Goal: Task Accomplishment & Management: Use online tool/utility

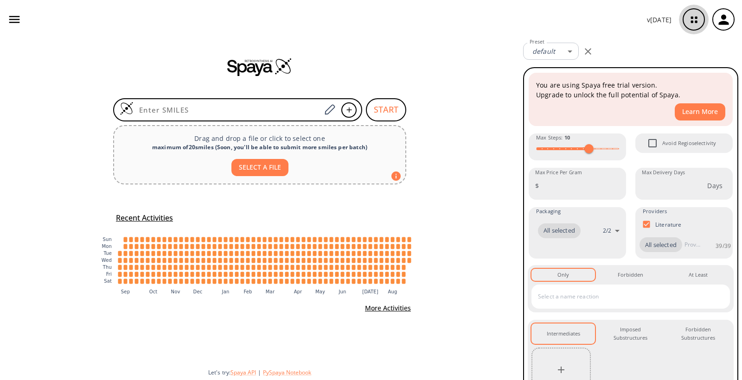
click at [694, 20] on icon "button" at bounding box center [694, 19] width 25 height 25
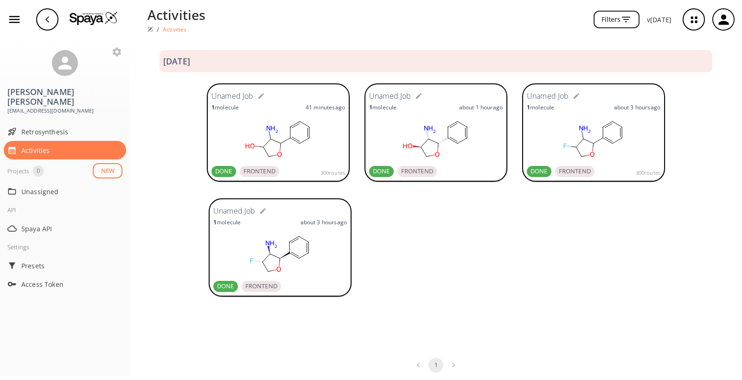
click at [300, 131] on rect at bounding box center [279, 139] width 134 height 46
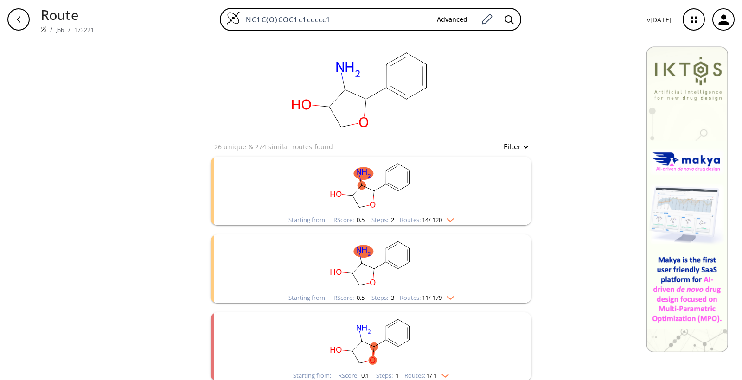
click at [447, 297] on img "clusters" at bounding box center [448, 296] width 12 height 7
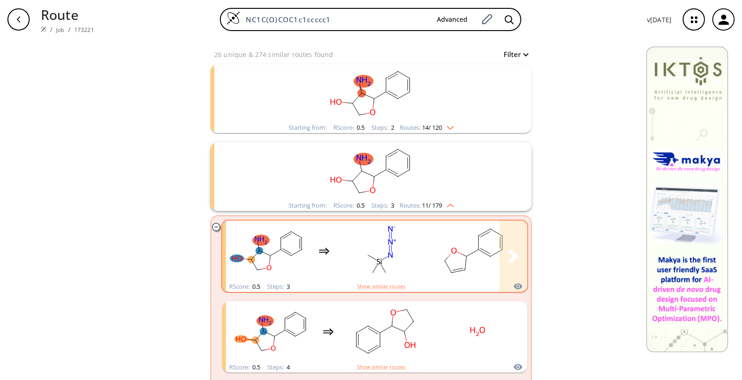
scroll to position [127, 0]
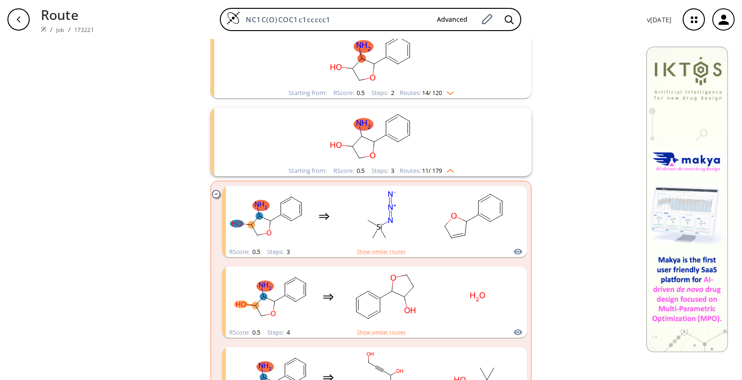
click at [212, 193] on icon "clusters" at bounding box center [216, 194] width 8 height 8
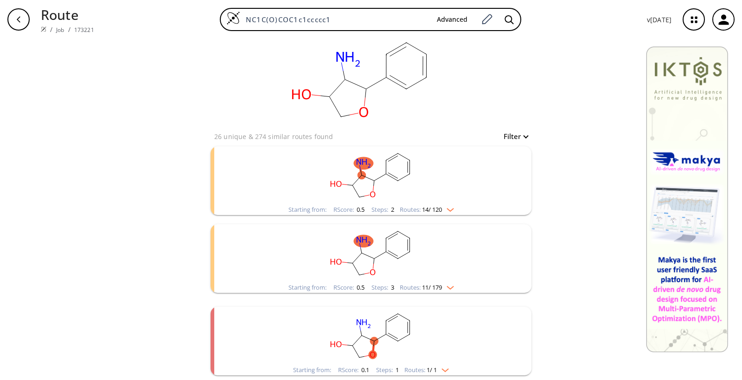
scroll to position [6, 0]
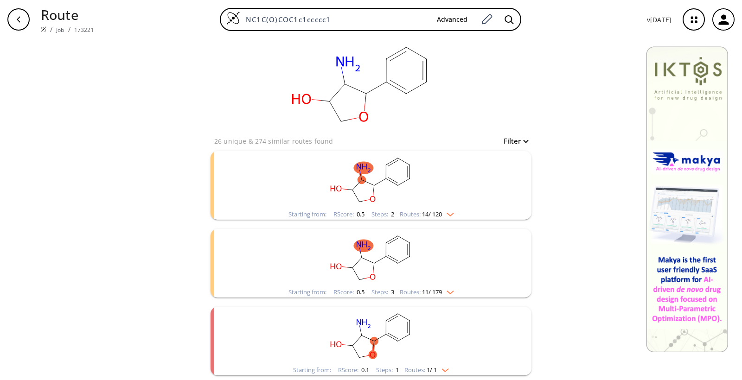
click at [449, 213] on img "clusters" at bounding box center [448, 212] width 12 height 7
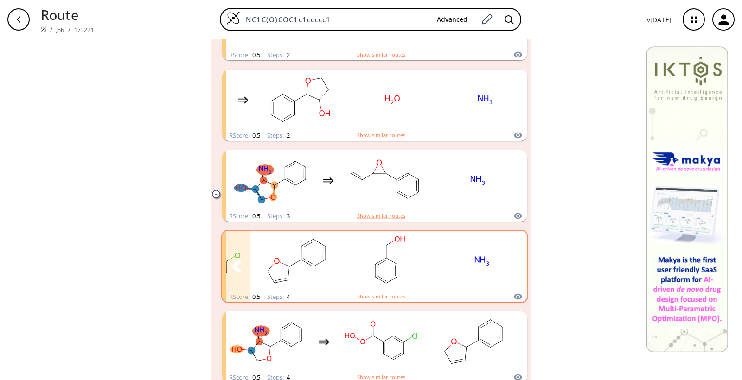
scroll to position [261, 0]
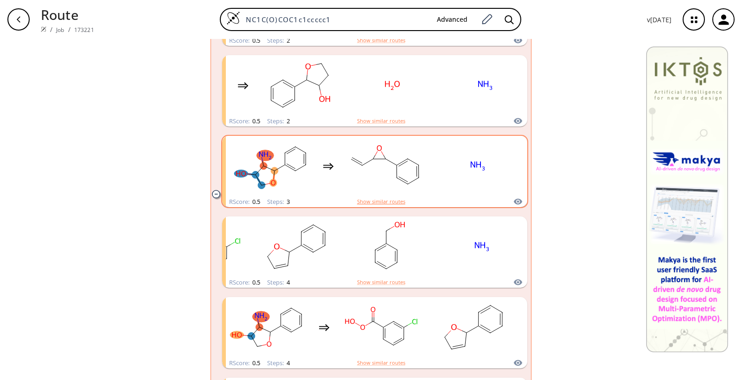
click at [392, 202] on button "Show similar routes" at bounding box center [381, 202] width 48 height 8
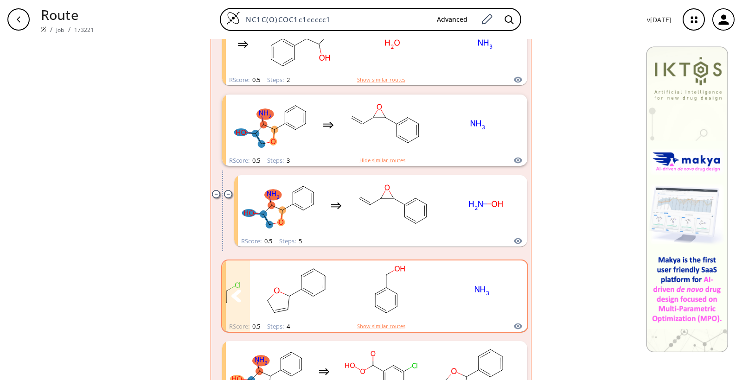
scroll to position [304, 0]
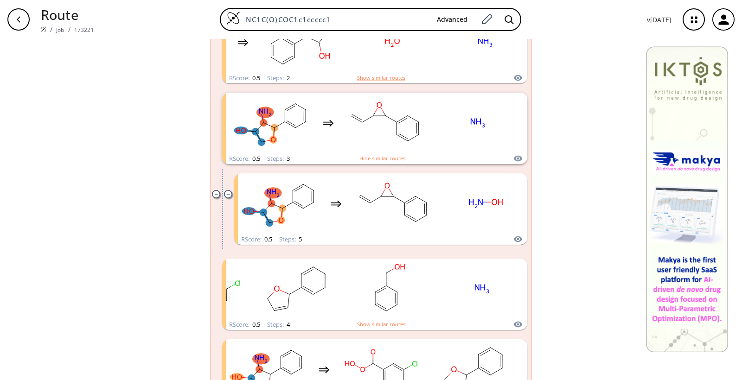
click at [225, 195] on icon "clusters" at bounding box center [228, 194] width 8 height 8
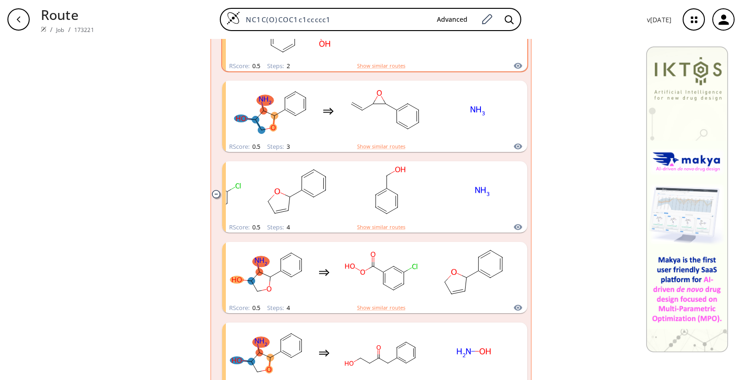
scroll to position [15, 0]
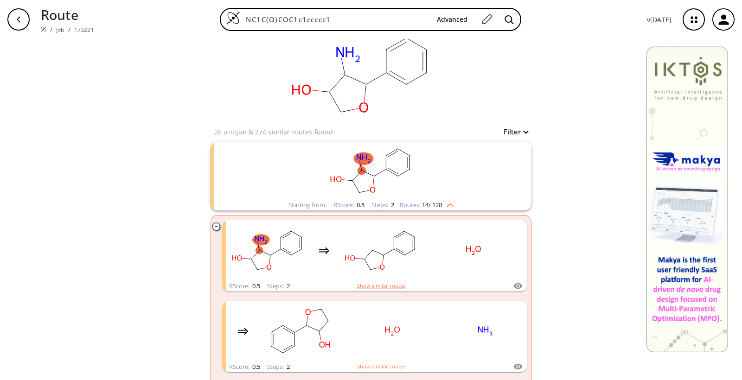
click at [212, 225] on icon "clusters" at bounding box center [216, 227] width 8 height 8
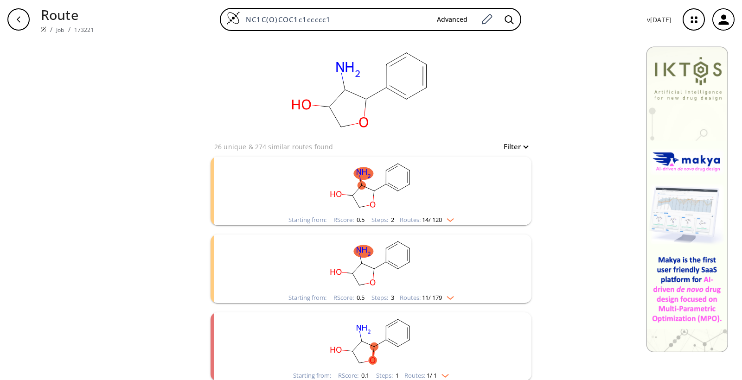
scroll to position [6, 0]
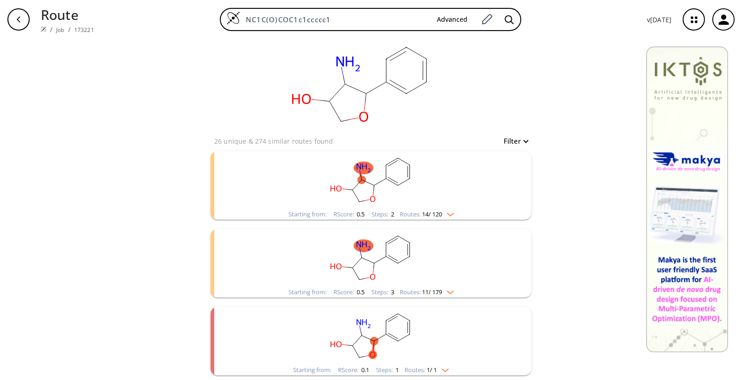
click at [446, 213] on img "clusters" at bounding box center [448, 212] width 12 height 7
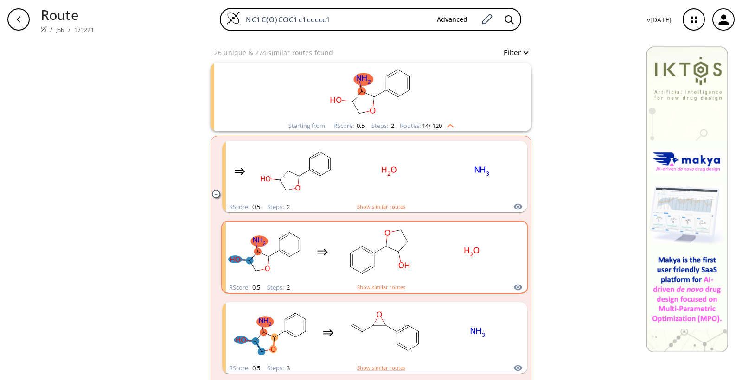
scroll to position [103, 0]
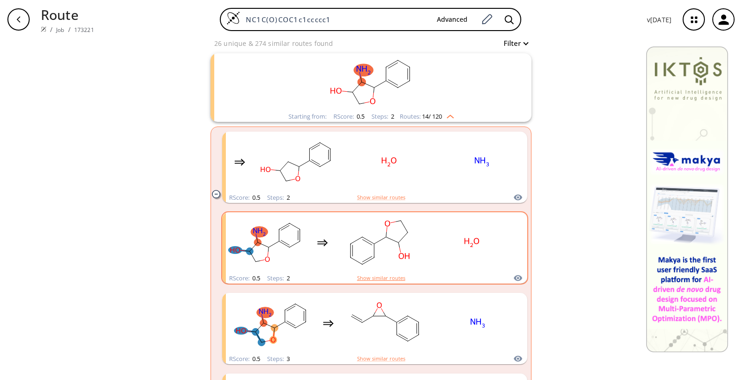
click at [390, 277] on button "Show similar routes" at bounding box center [381, 278] width 48 height 8
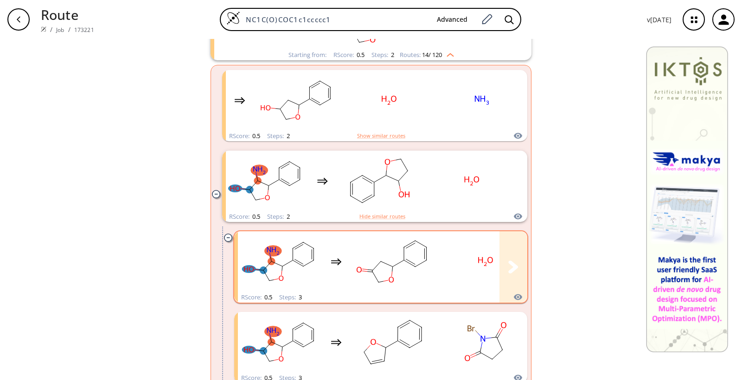
scroll to position [194, 0]
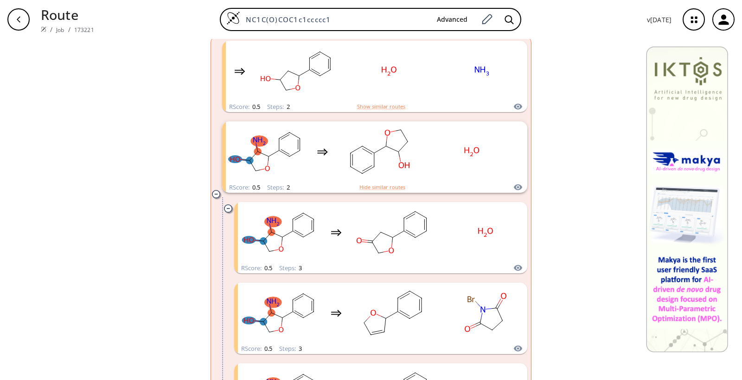
click at [225, 210] on icon "clusters" at bounding box center [228, 209] width 8 height 8
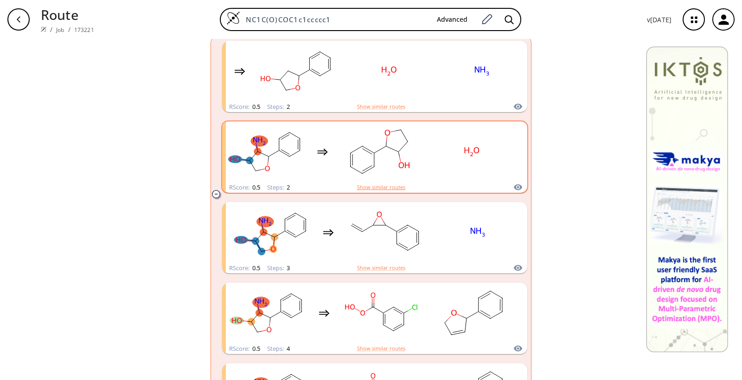
click at [393, 186] on button "Show similar routes" at bounding box center [381, 187] width 48 height 8
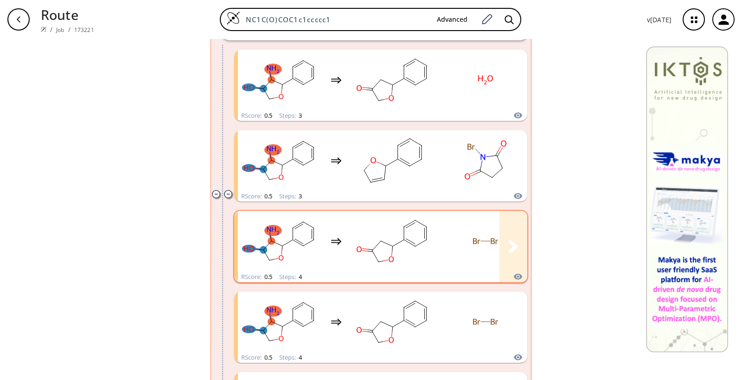
scroll to position [320, 0]
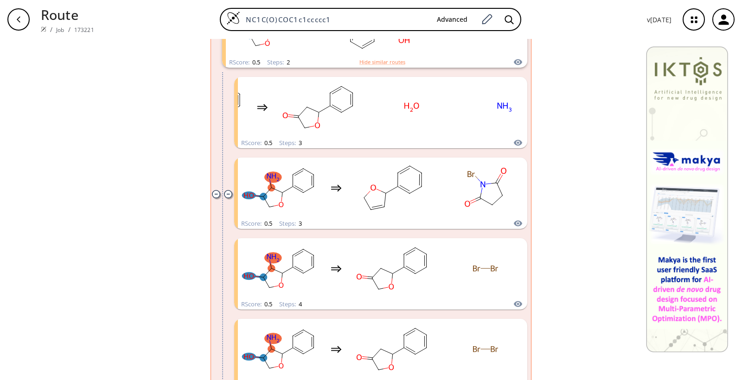
click at [224, 192] on icon "clusters" at bounding box center [228, 194] width 8 height 8
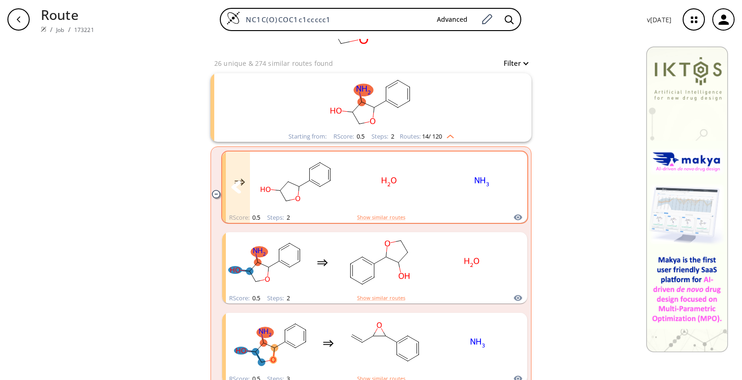
scroll to position [75, 0]
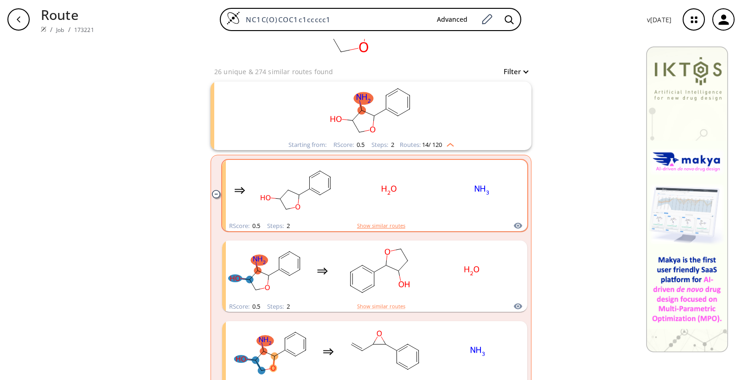
click at [382, 225] on button "Show similar routes" at bounding box center [381, 226] width 48 height 8
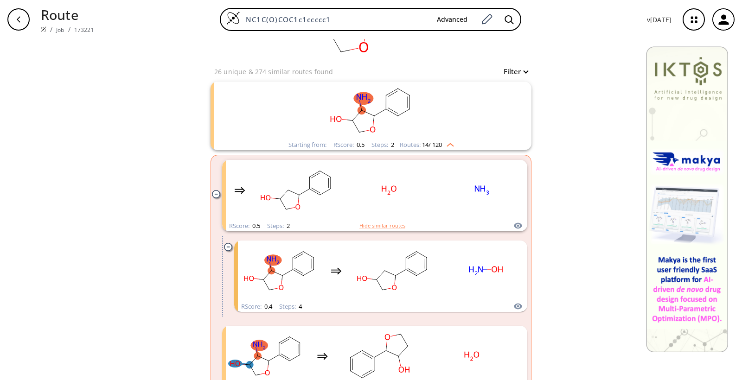
click at [227, 247] on icon "clusters" at bounding box center [228, 247] width 2 height 0
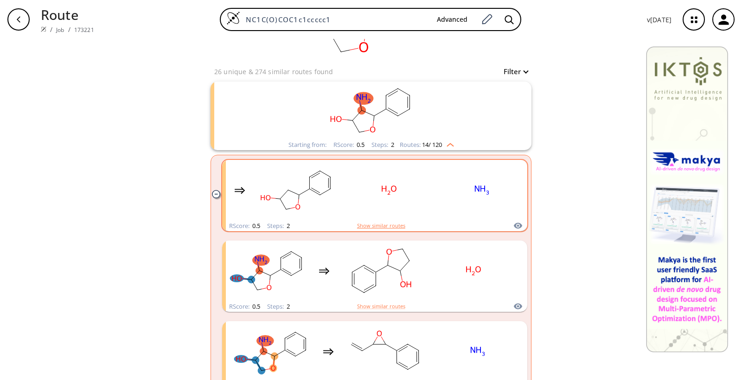
click at [380, 226] on button "Show similar routes" at bounding box center [381, 226] width 48 height 8
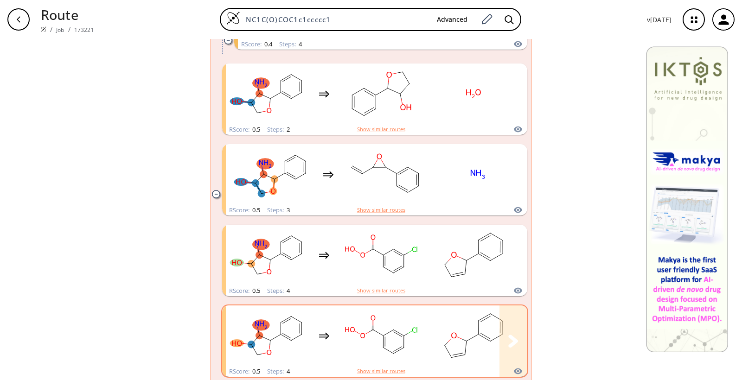
scroll to position [379, 0]
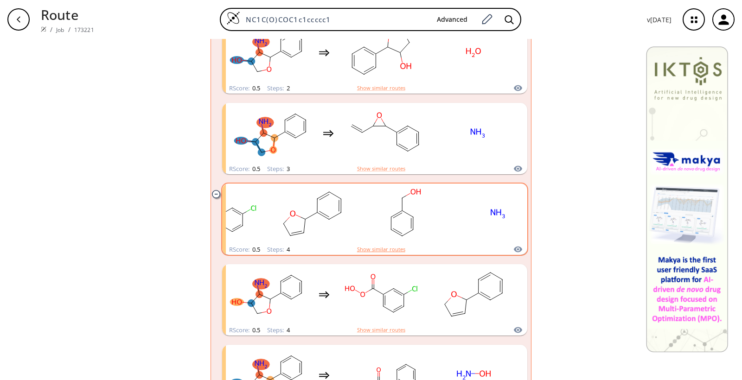
click at [374, 250] on button "Show similar routes" at bounding box center [381, 249] width 48 height 8
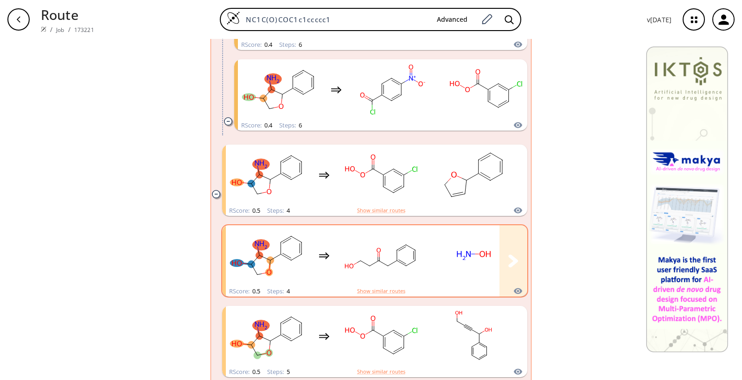
scroll to position [1153, 0]
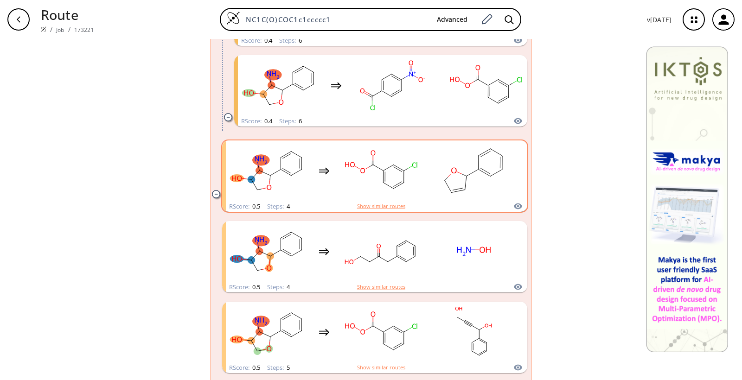
click at [384, 205] on button "Show similar routes" at bounding box center [381, 206] width 48 height 8
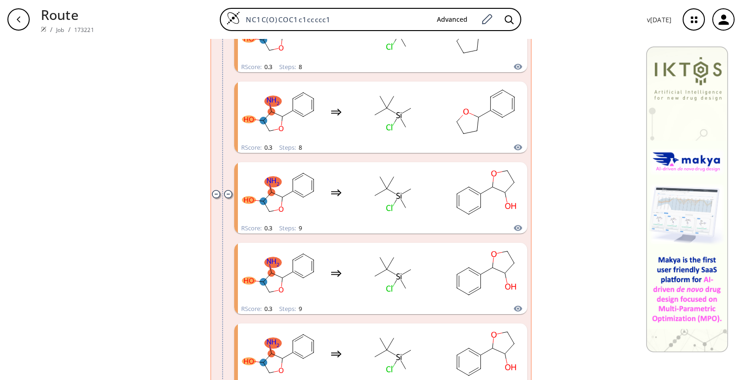
scroll to position [1076, 0]
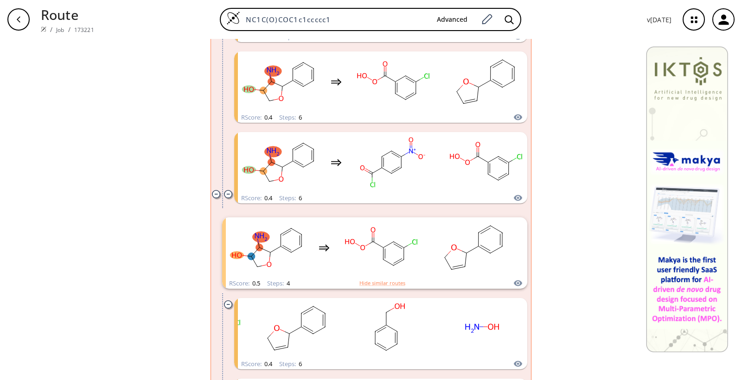
click at [224, 193] on icon "clusters" at bounding box center [228, 194] width 8 height 8
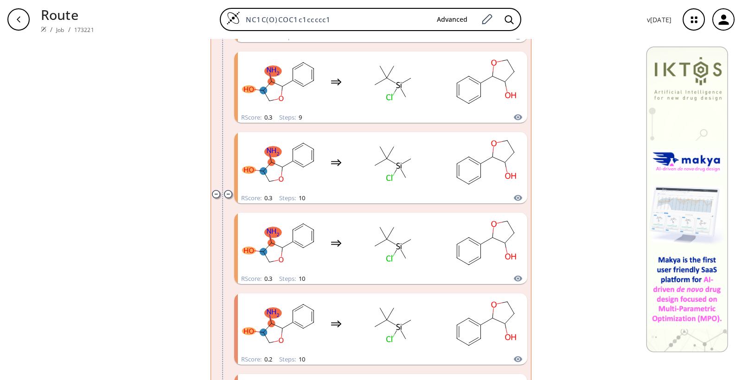
click at [224, 195] on icon "clusters" at bounding box center [228, 194] width 8 height 8
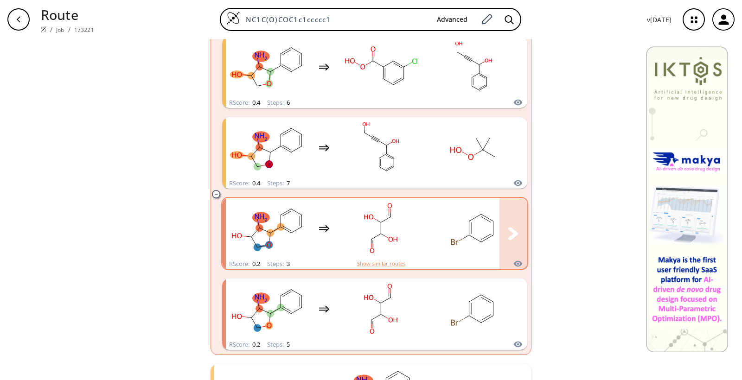
scroll to position [1132, 0]
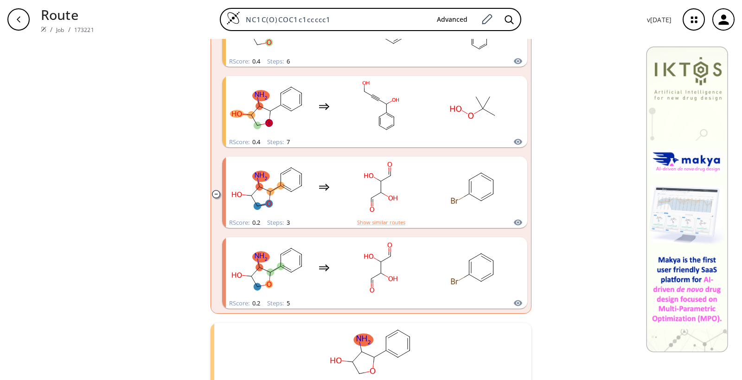
click at [213, 195] on icon "clusters" at bounding box center [216, 194] width 8 height 8
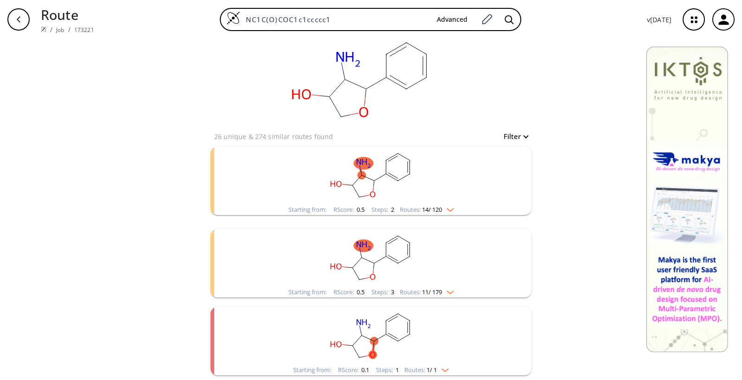
scroll to position [6, 0]
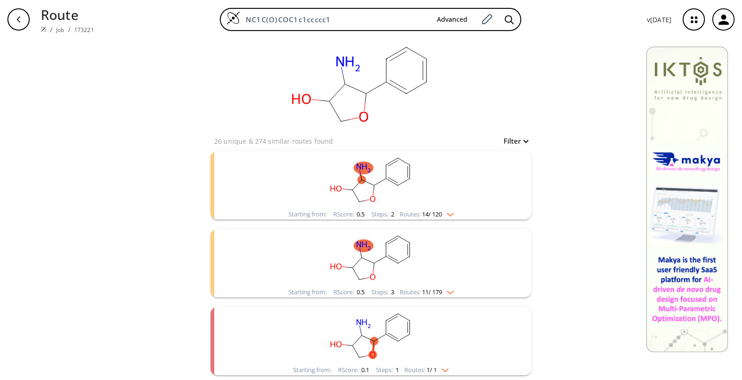
click at [446, 291] on img "clusters" at bounding box center [448, 290] width 12 height 7
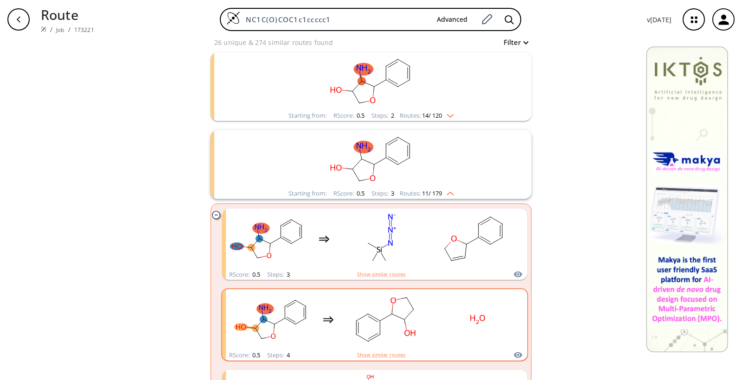
scroll to position [122, 0]
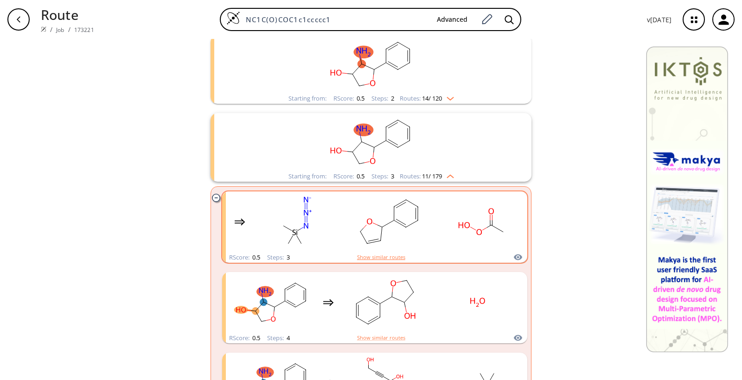
click at [392, 257] on button "Show similar routes" at bounding box center [381, 257] width 48 height 8
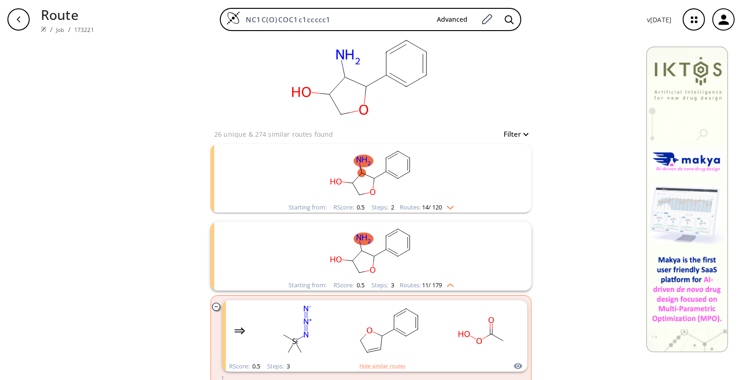
scroll to position [120, 0]
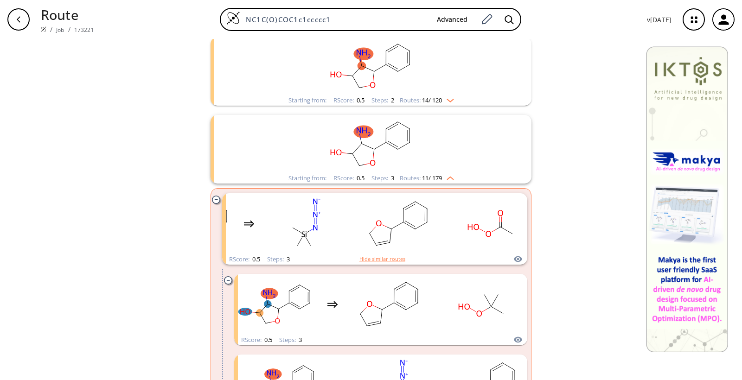
click at [212, 199] on icon "clusters" at bounding box center [216, 200] width 8 height 8
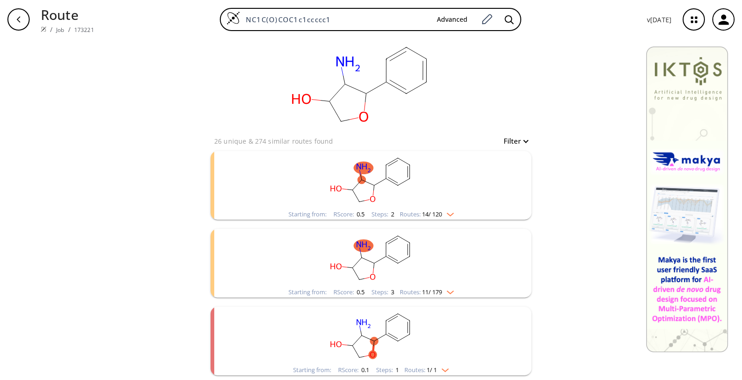
scroll to position [0, 0]
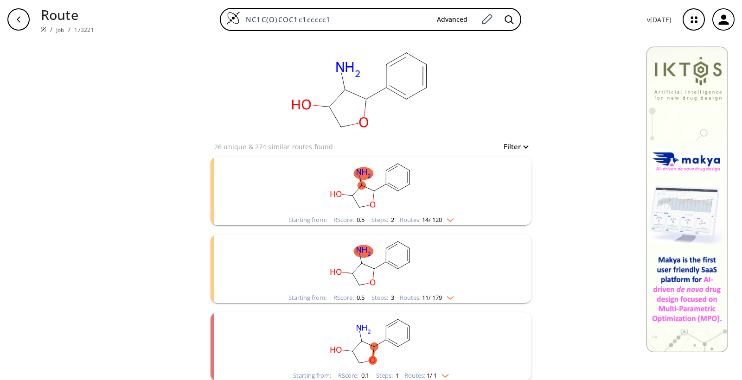
click at [726, 21] on icon "button" at bounding box center [724, 19] width 10 height 10
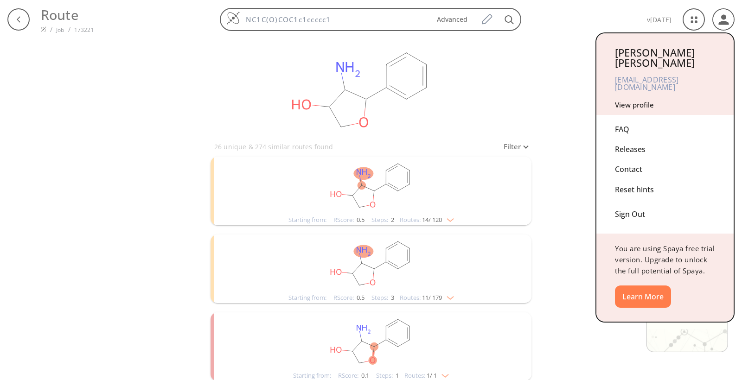
click at [636, 200] on div "Sign Out" at bounding box center [665, 212] width 100 height 25
